Goal: Information Seeking & Learning: Learn about a topic

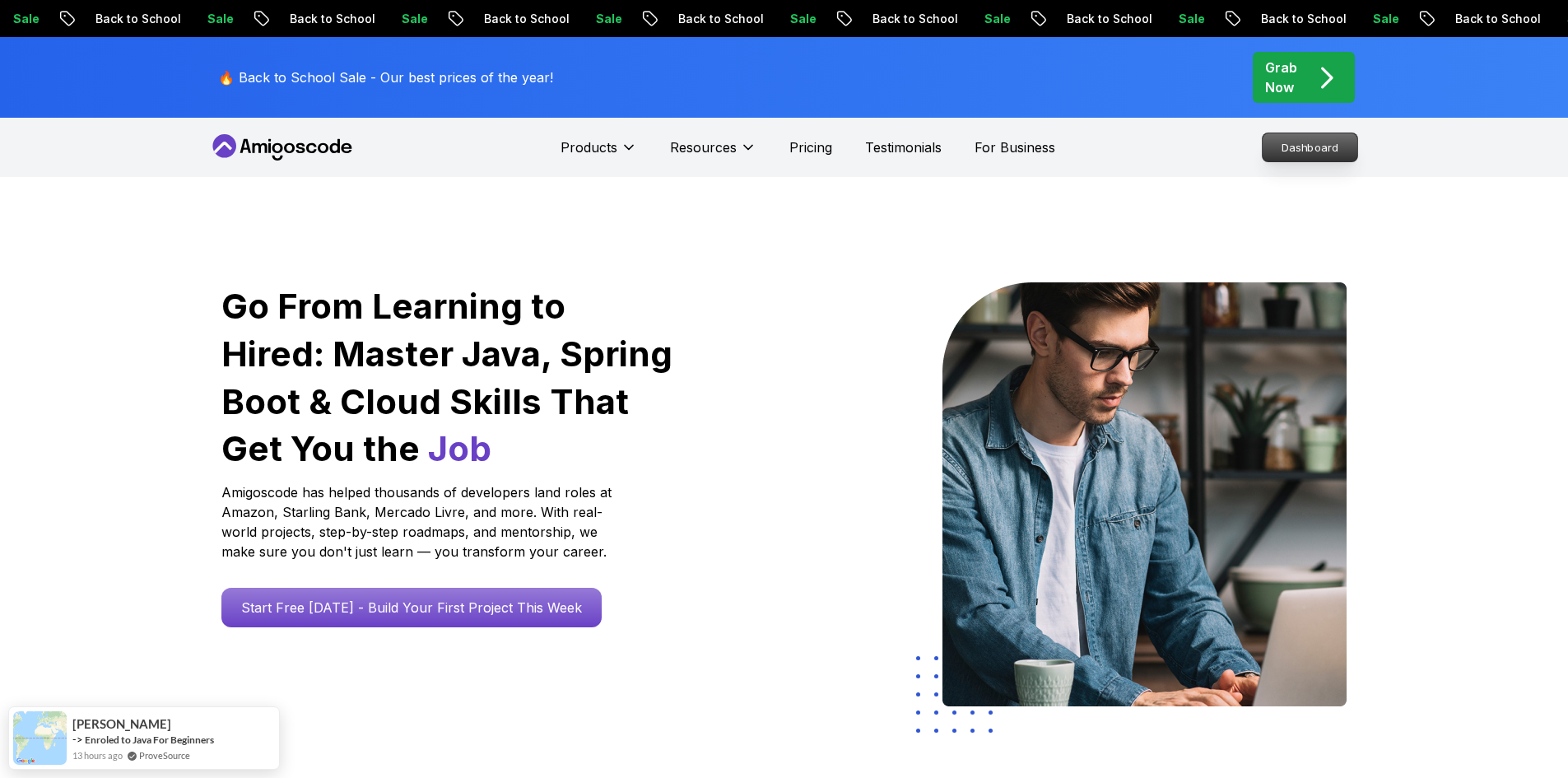
click at [1309, 148] on p "Dashboard" at bounding box center [1310, 147] width 95 height 28
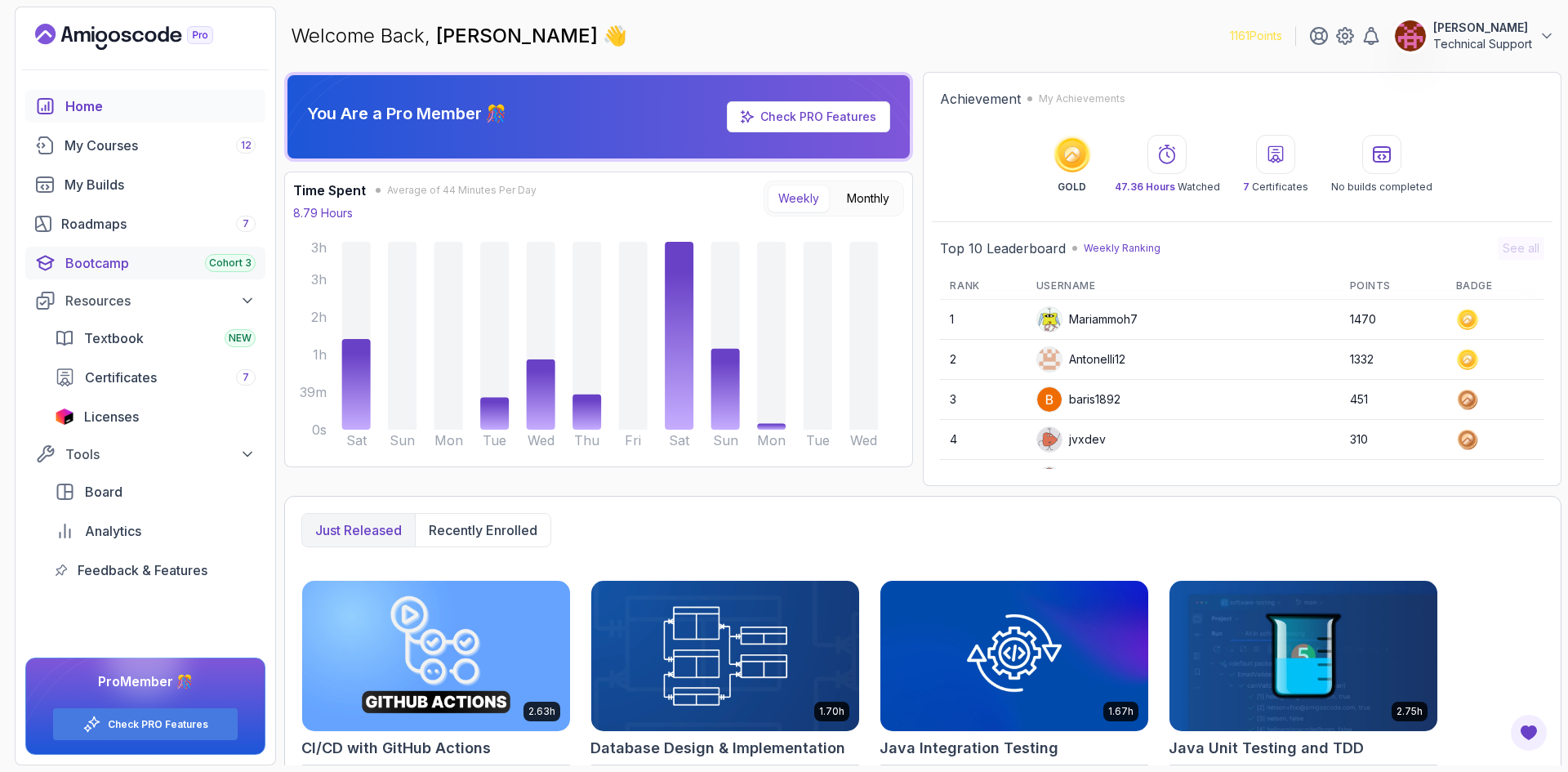
click at [156, 258] on div "Bootcamp Cohort 3" at bounding box center [161, 263] width 190 height 20
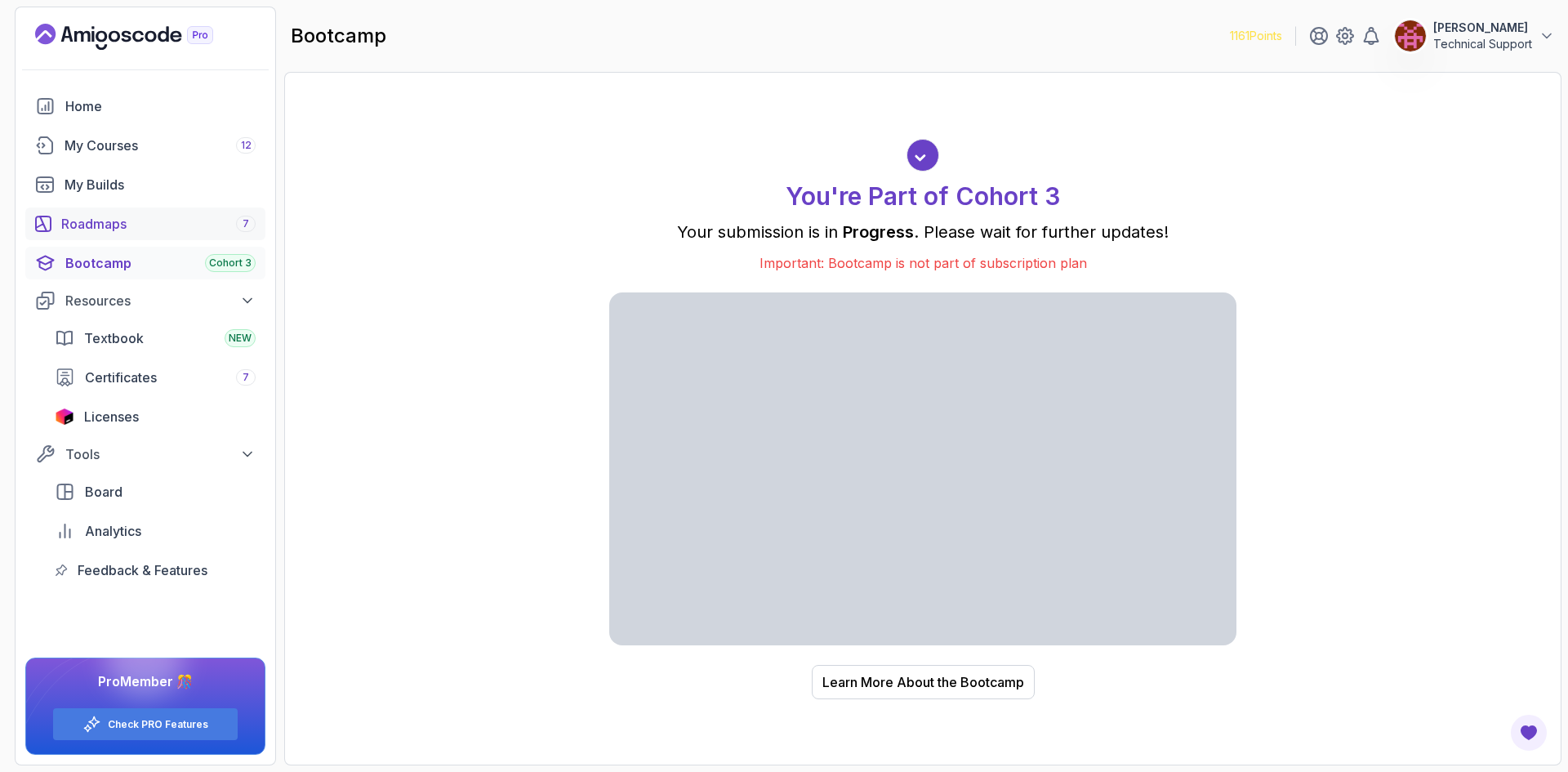
click at [131, 224] on div "Roadmaps 7" at bounding box center [158, 224] width 194 height 20
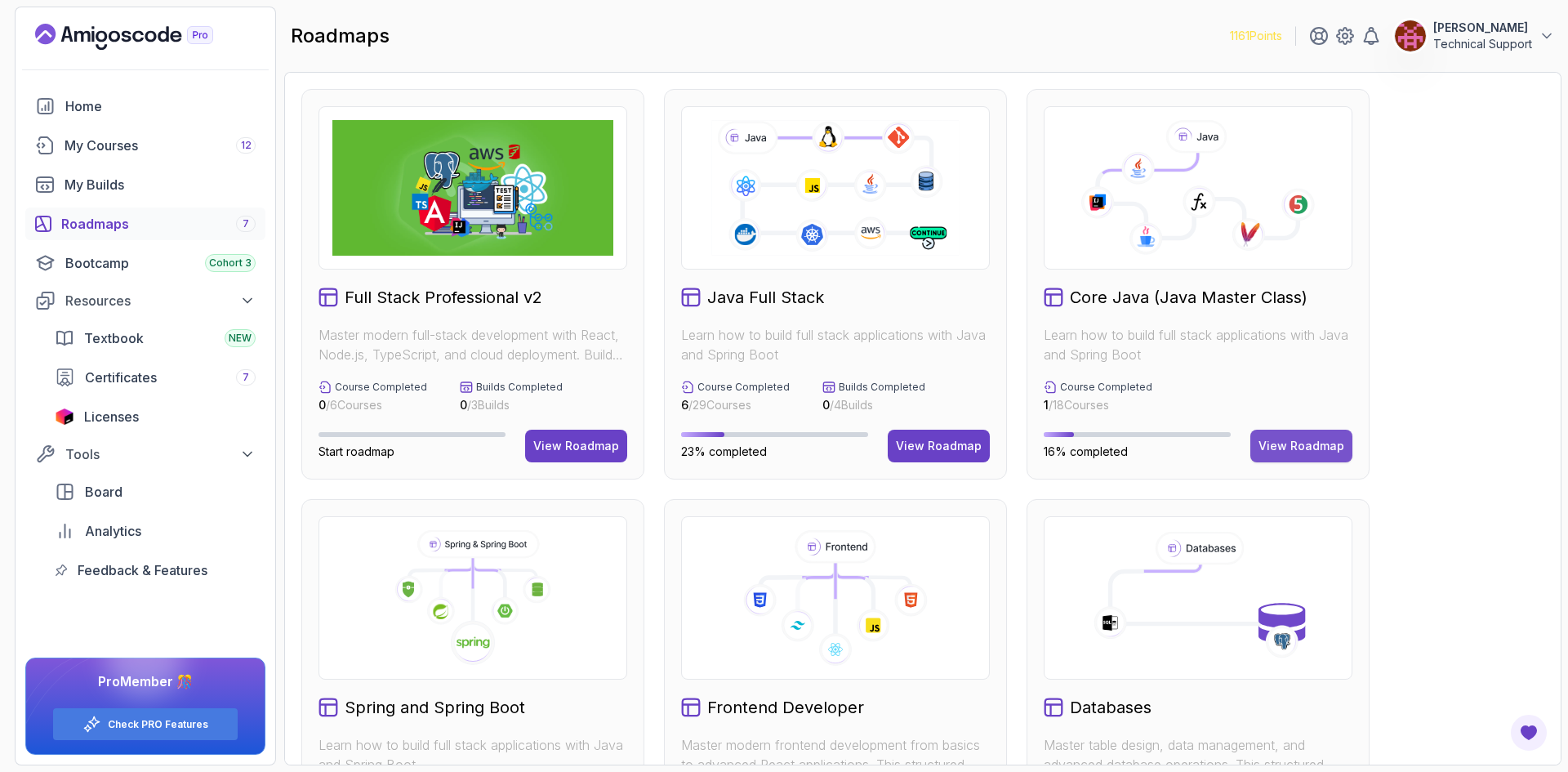
click at [1273, 451] on div "View Roadmap" at bounding box center [1301, 445] width 85 height 17
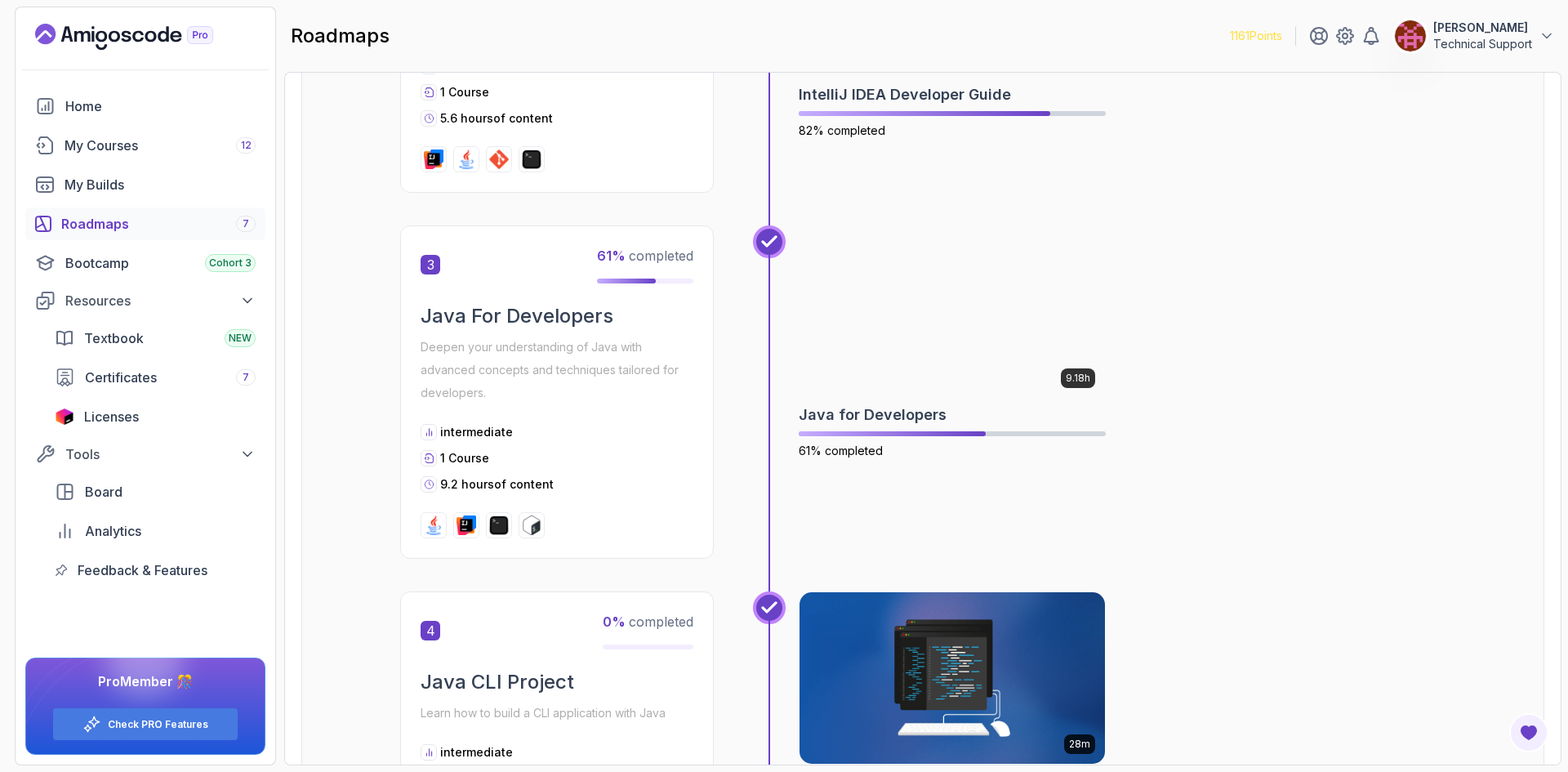
scroll to position [816, 0]
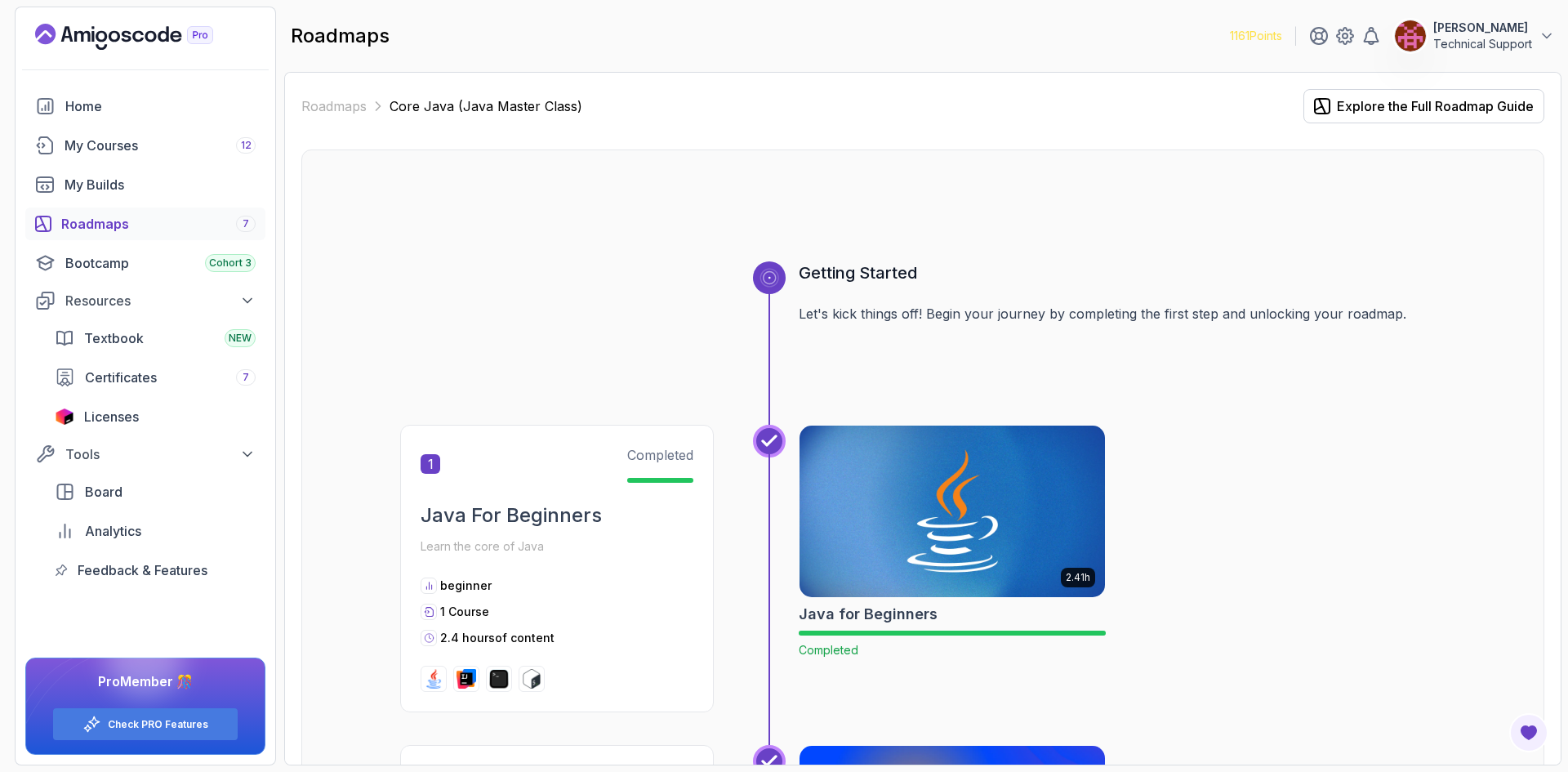
scroll to position [816, 0]
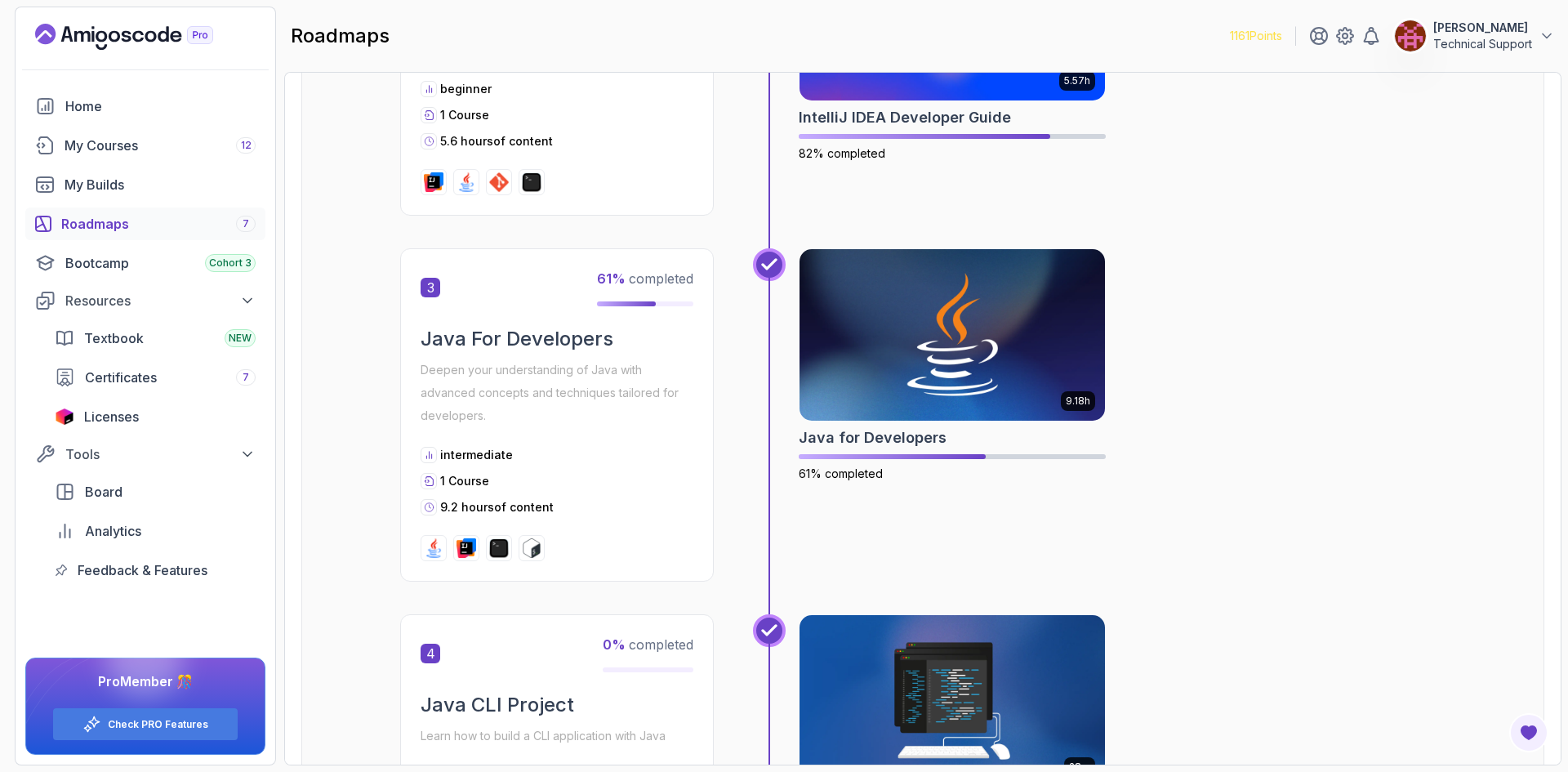
click at [1364, 202] on div "5.57h IntelliJ IDEA Developer Guide 82% completed" at bounding box center [1122, 72] width 647 height 287
click at [975, 392] on img at bounding box center [952, 335] width 321 height 180
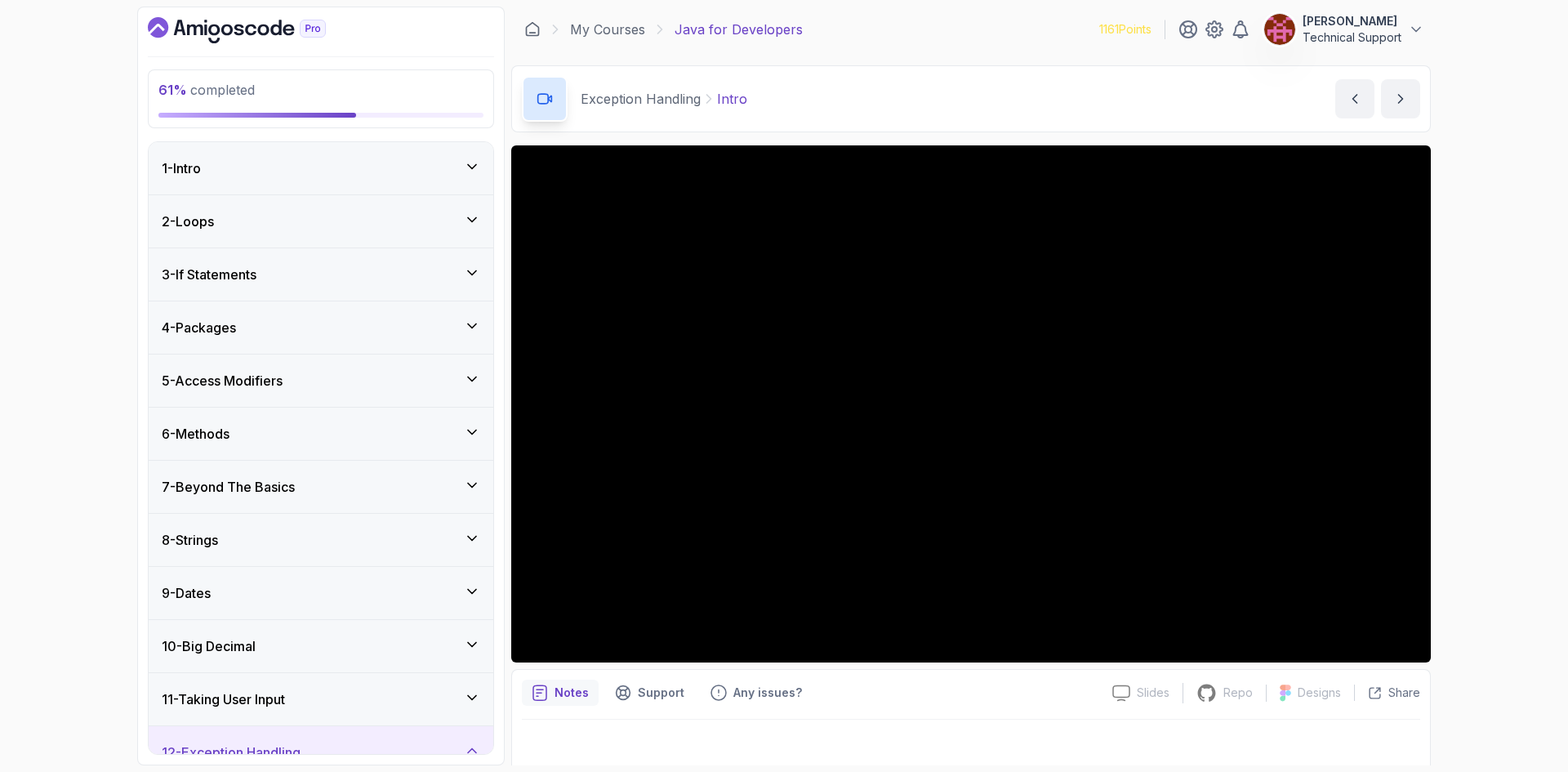
click at [1470, 382] on div "61 % completed 1 - Intro 2 - Loops 3 - If Statements 4 - Packages 5 - Access Mo…" at bounding box center [784, 386] width 1568 height 772
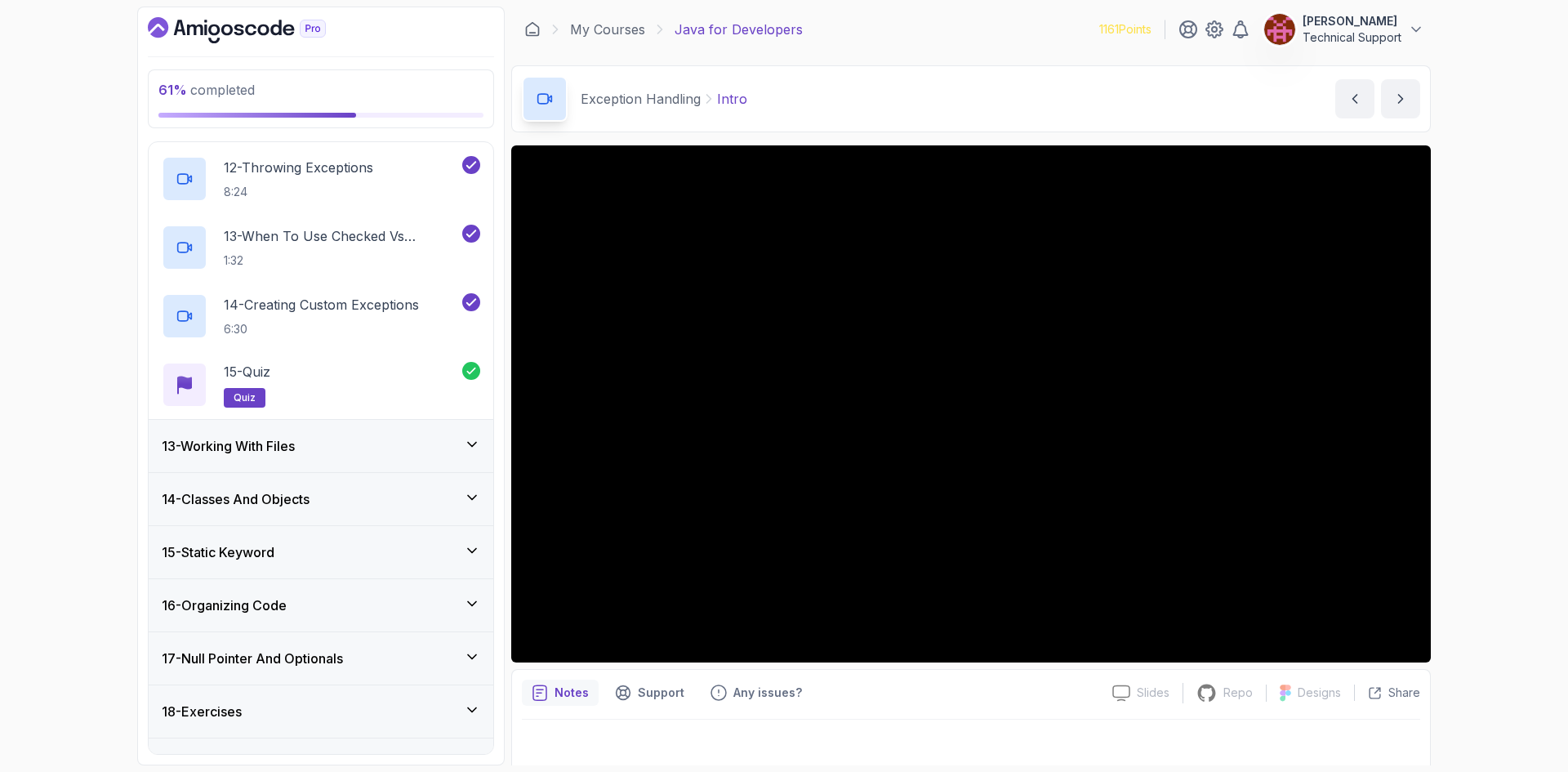
click at [375, 427] on div "13 - Working With Files" at bounding box center [321, 445] width 344 height 52
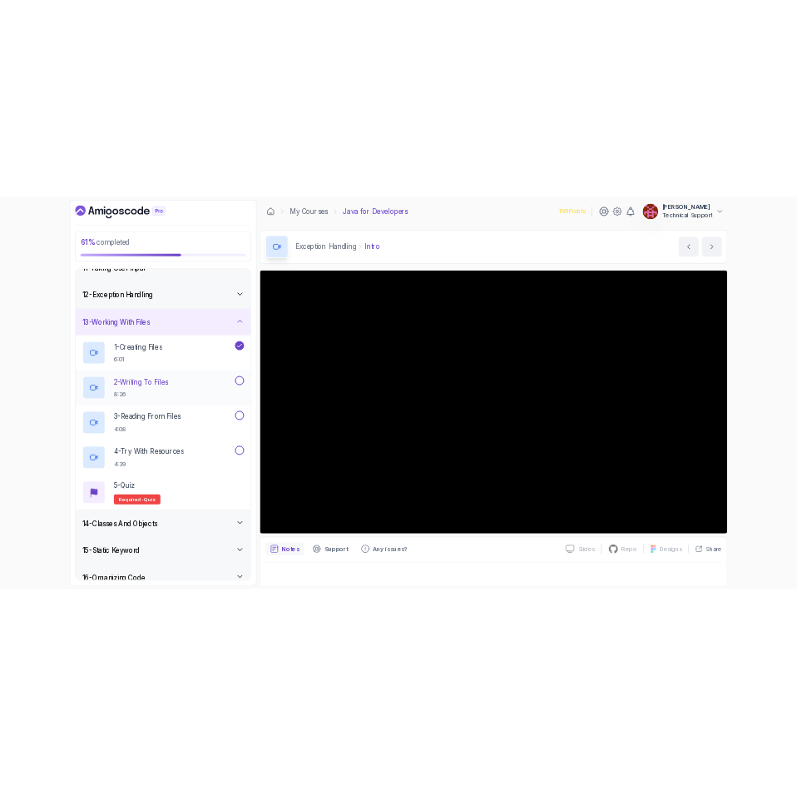
scroll to position [571, 0]
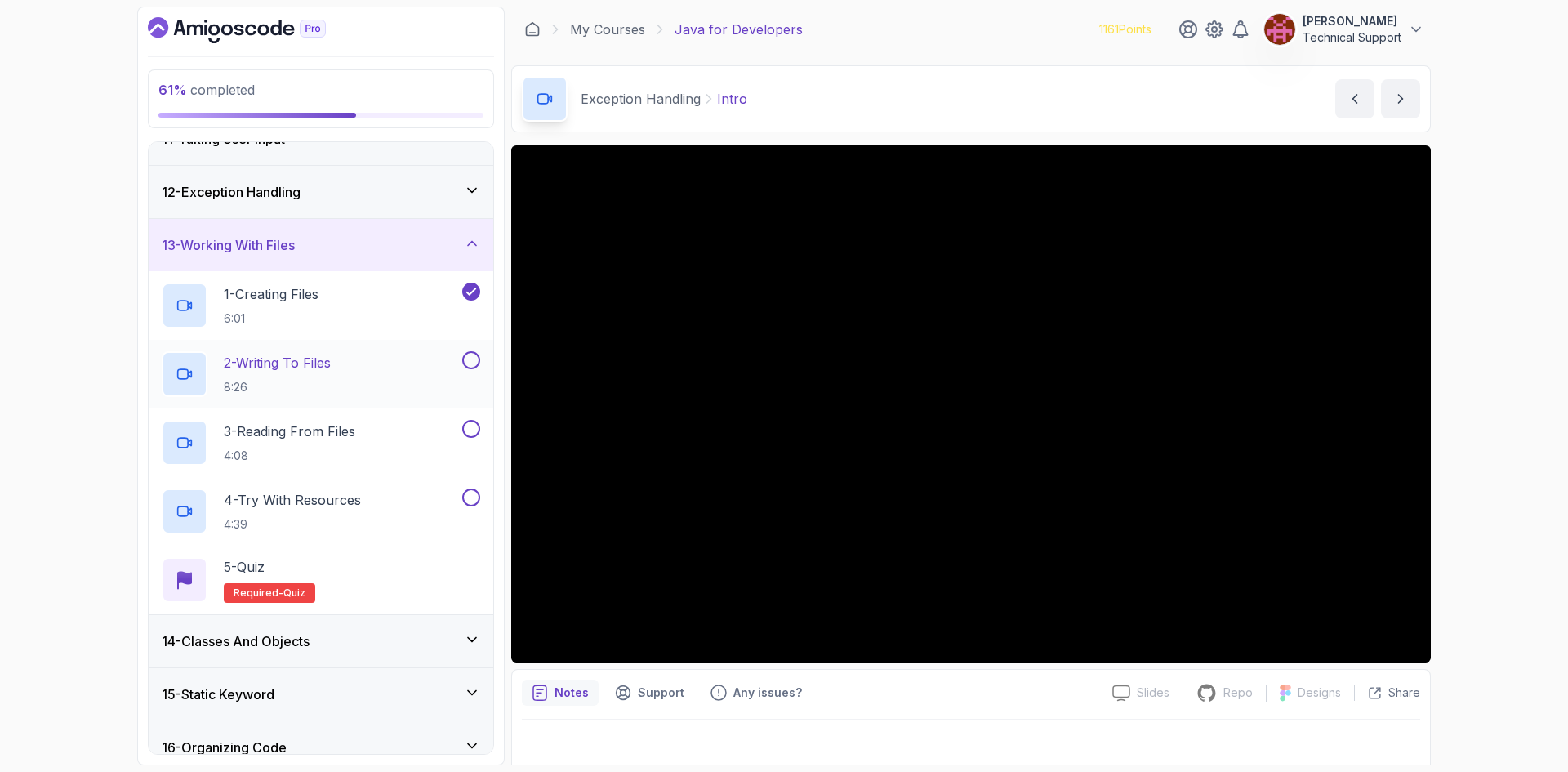
click at [368, 373] on div "2 - Writing To Files 8:26" at bounding box center [310, 374] width 297 height 46
